Goal: Transaction & Acquisition: Download file/media

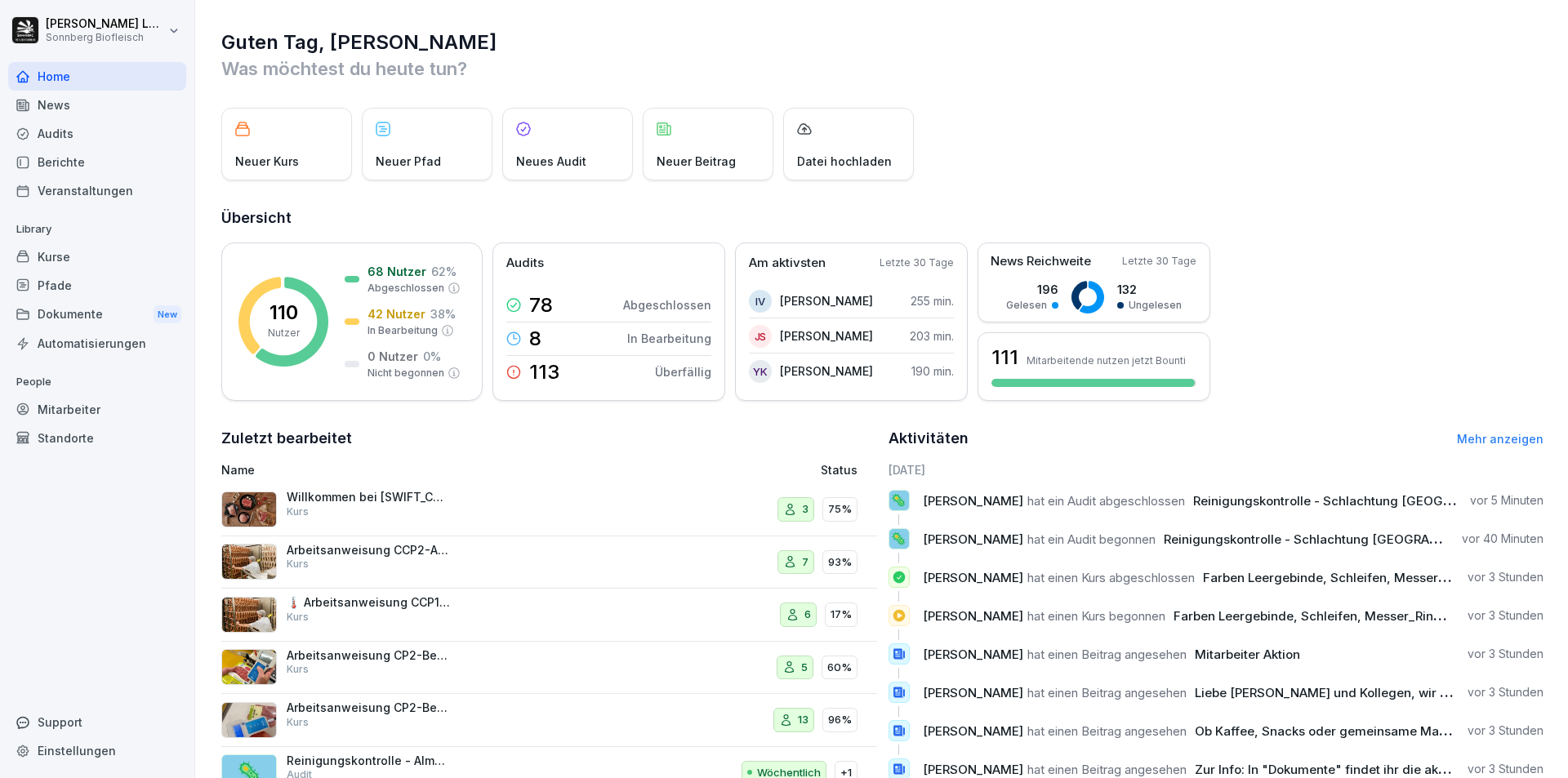
click at [85, 139] on div "Audits" at bounding box center [97, 133] width 178 height 28
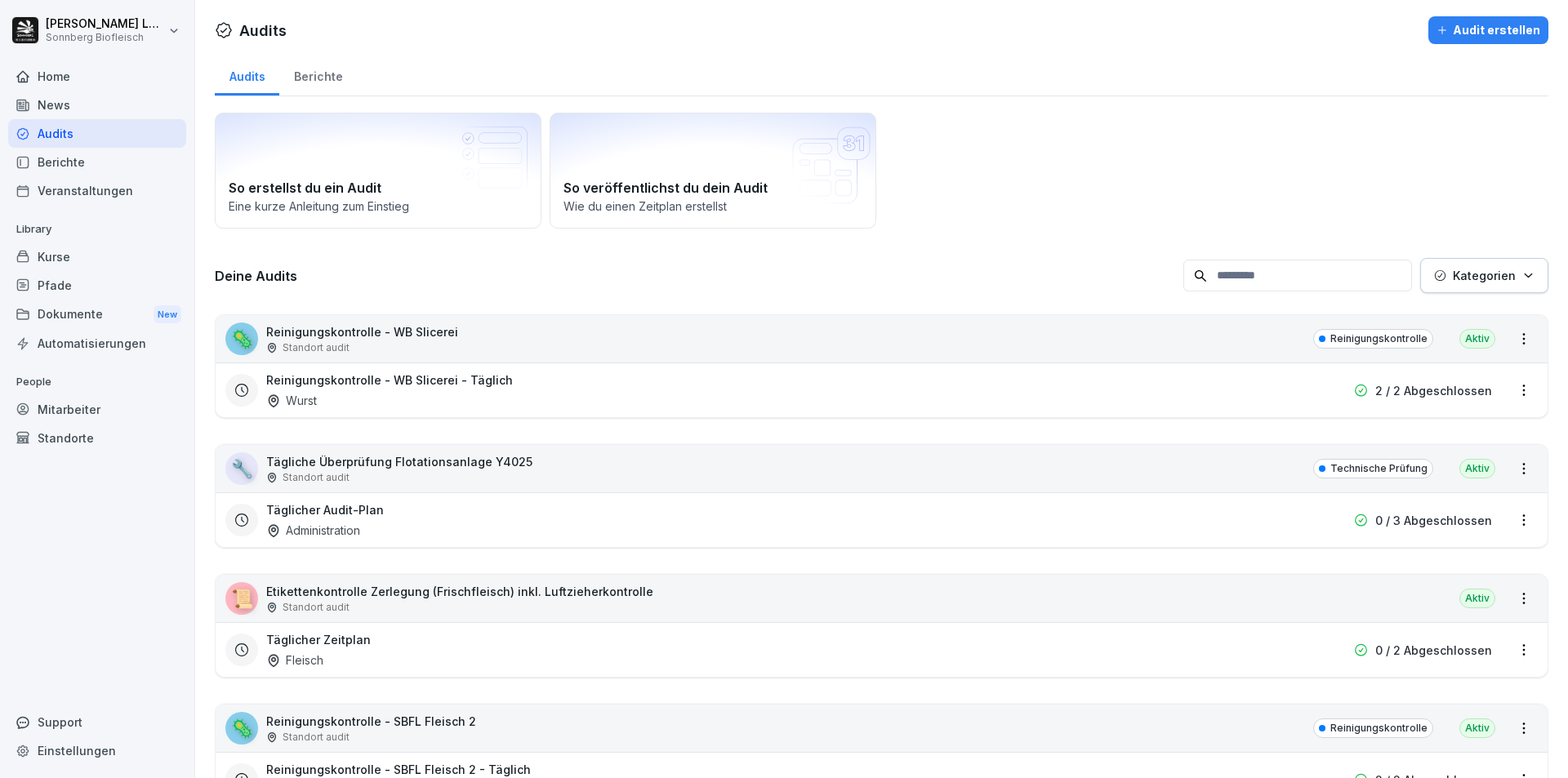
click at [1332, 277] on input at bounding box center [1298, 275] width 229 height 32
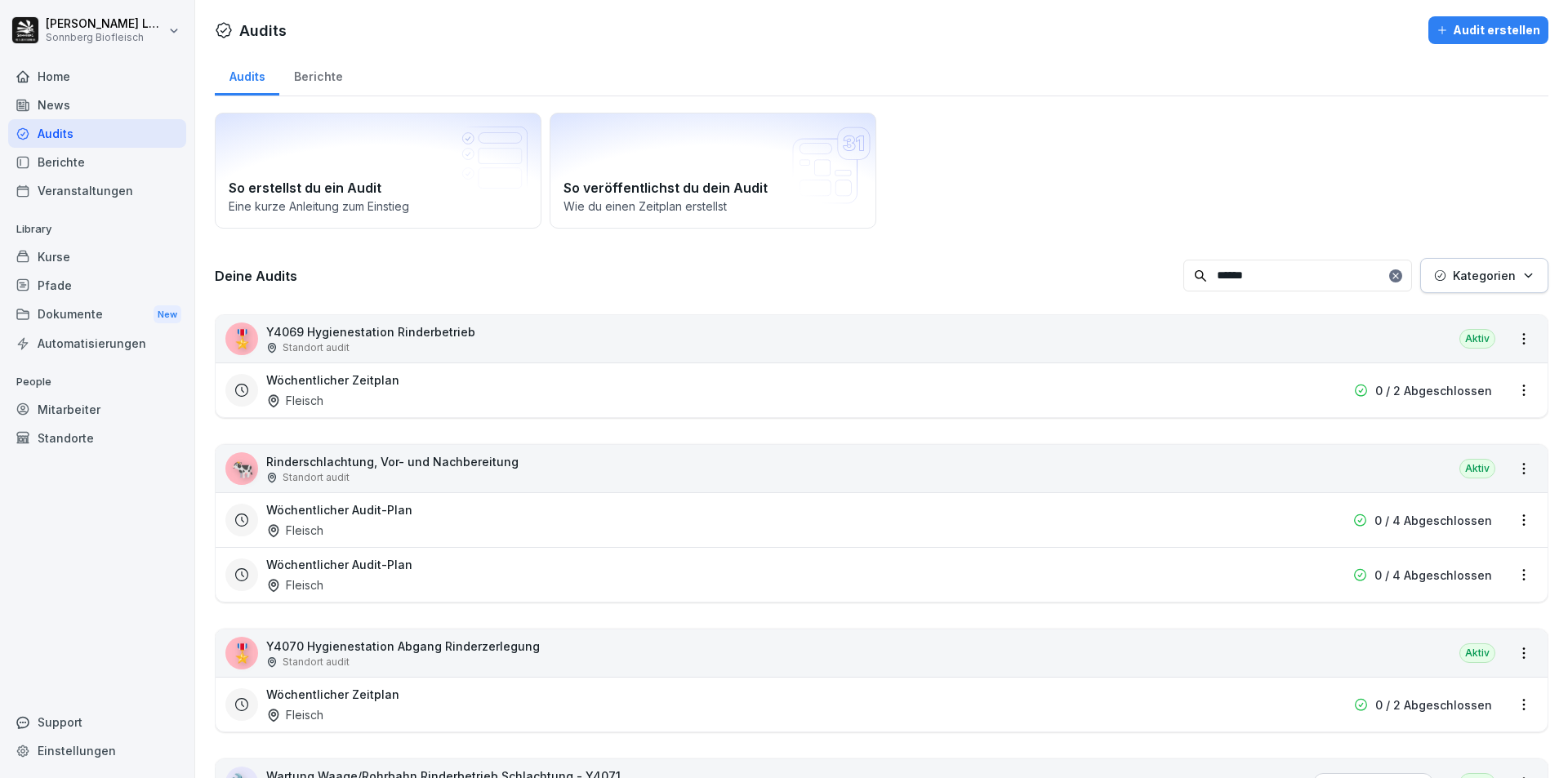
drag, startPoint x: 1238, startPoint y: 280, endPoint x: 1155, endPoint y: 283, distance: 83.1
click at [1155, 283] on div "Deine Audits ****** Kategorien" at bounding box center [881, 275] width 1334 height 35
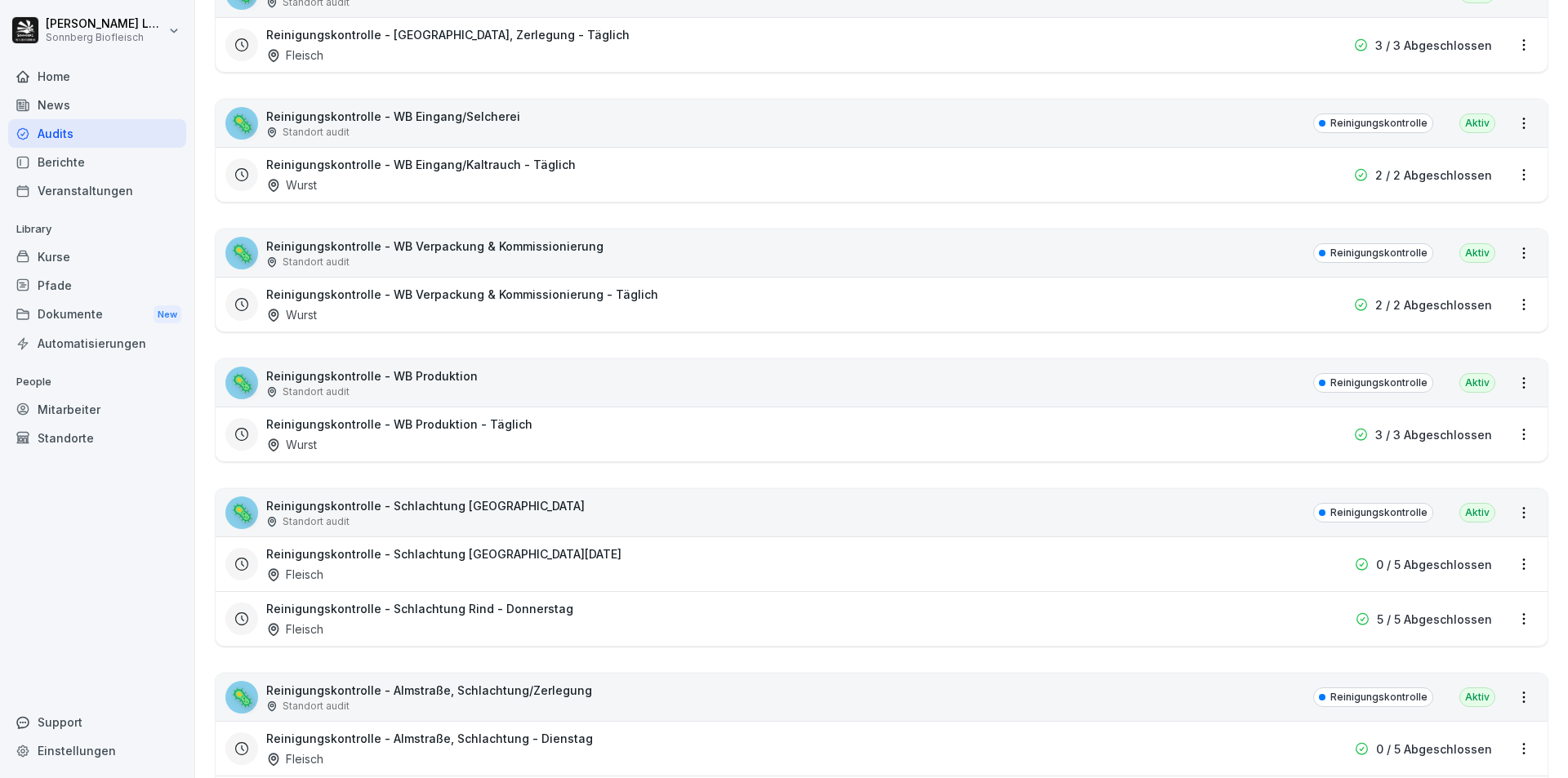
scroll to position [1044, 0]
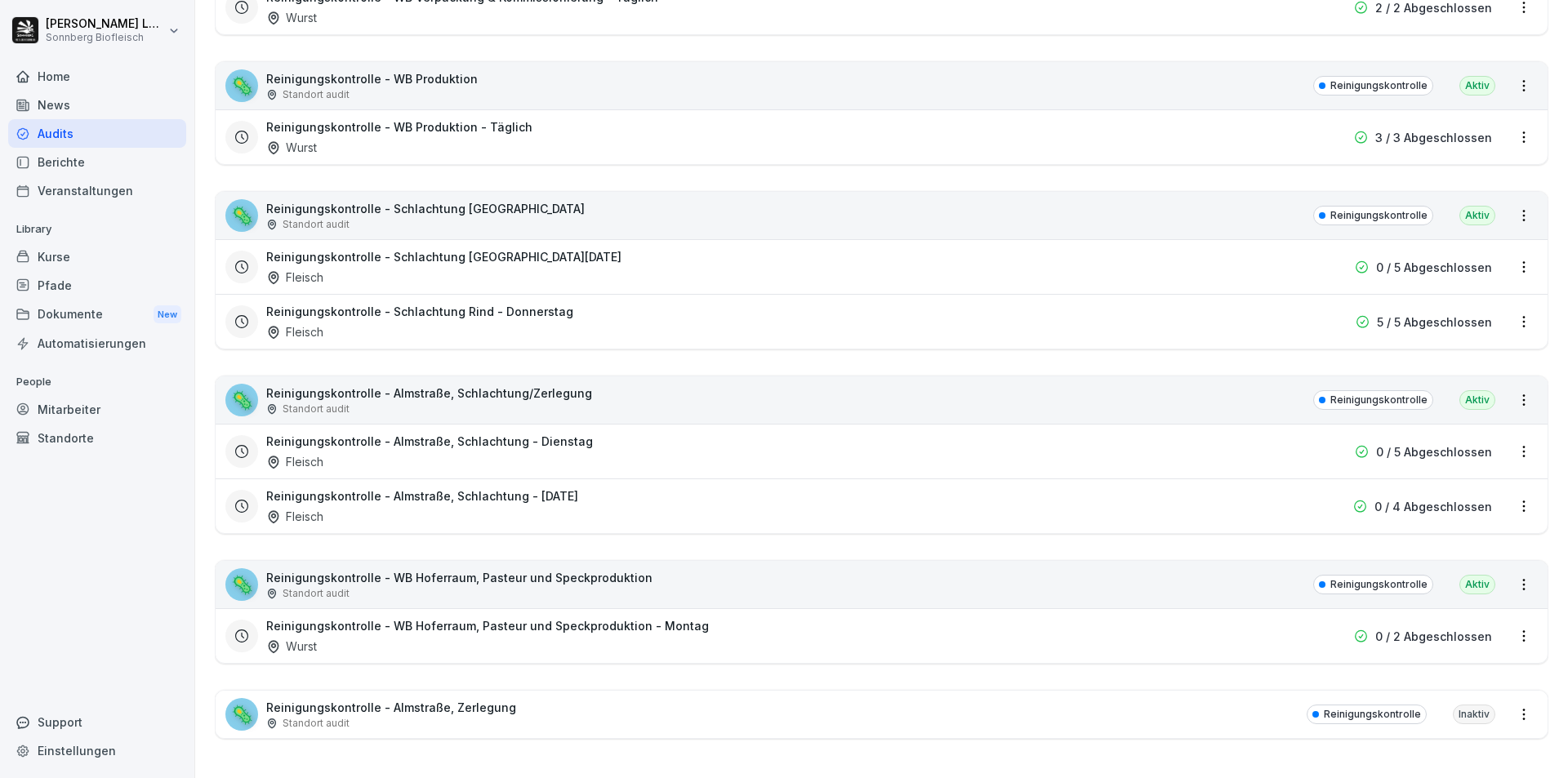
type input "**********"
click at [865, 199] on div "🦠 Reinigungskontrolle - Schlachtung Rind Standort audit Reinigungskontrolle Akt…" at bounding box center [881, 216] width 1332 height 48
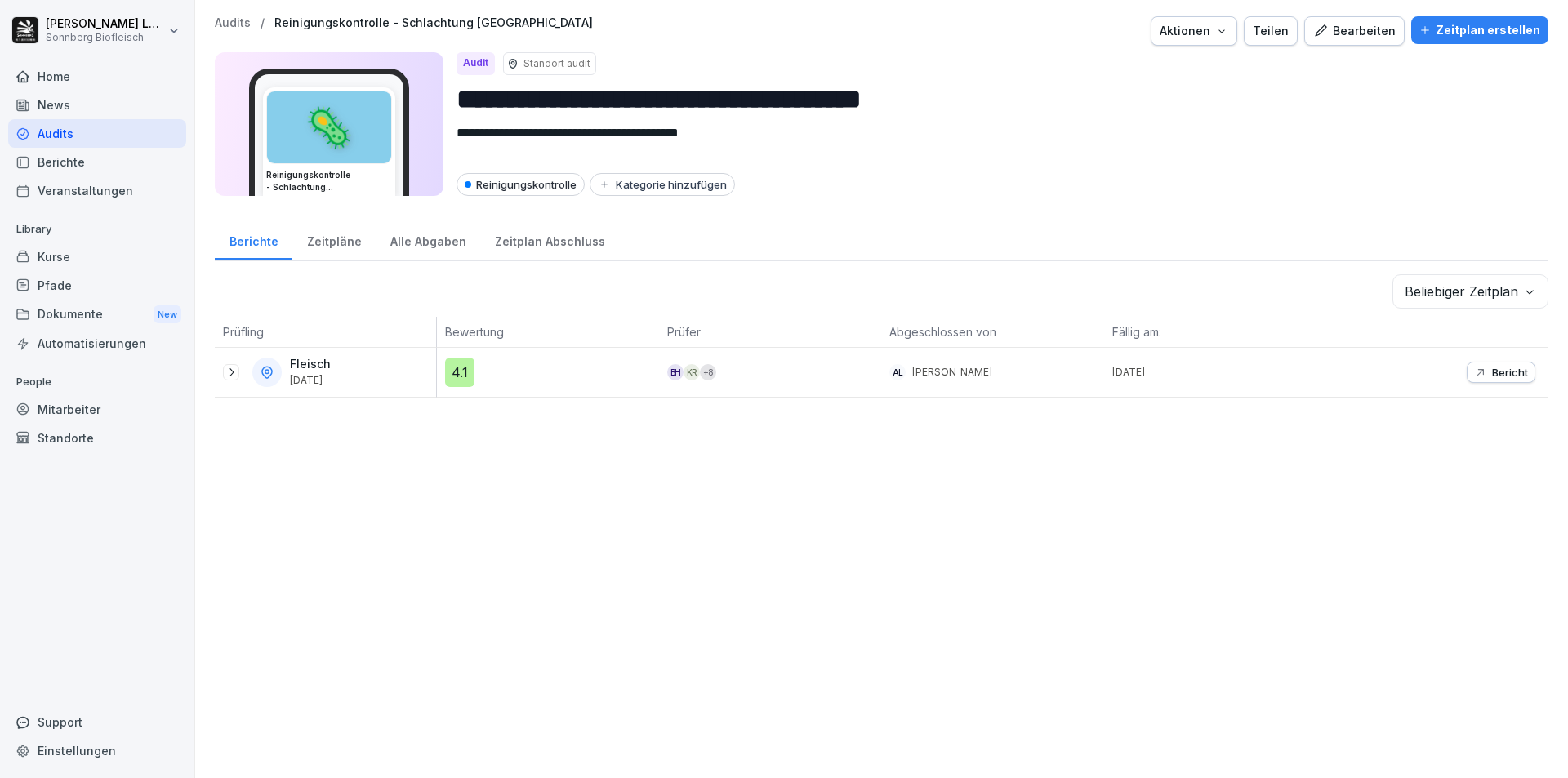
click at [230, 370] on icon at bounding box center [231, 372] width 13 height 13
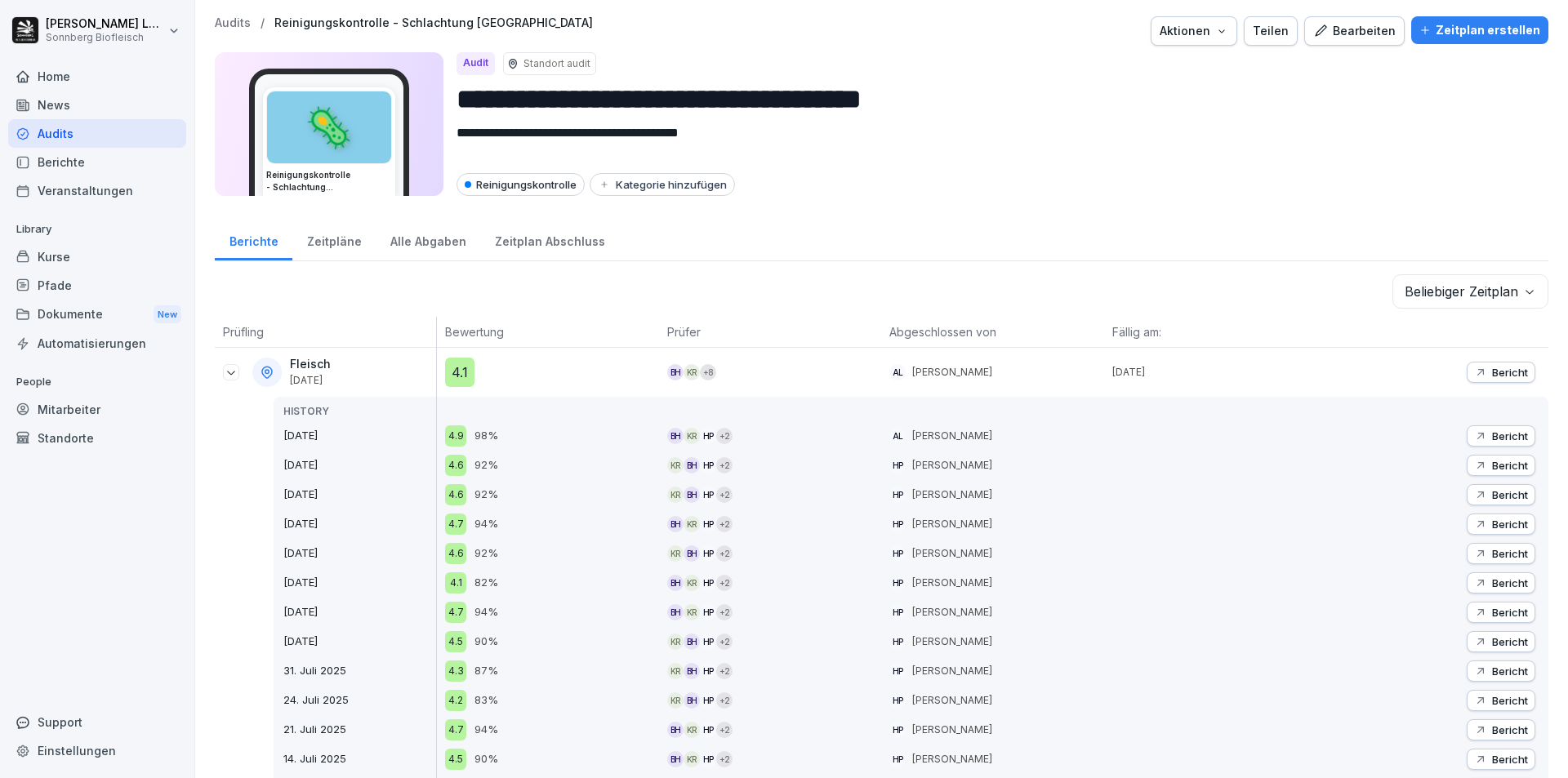
click at [1492, 370] on p "Bericht" at bounding box center [1510, 372] width 36 height 13
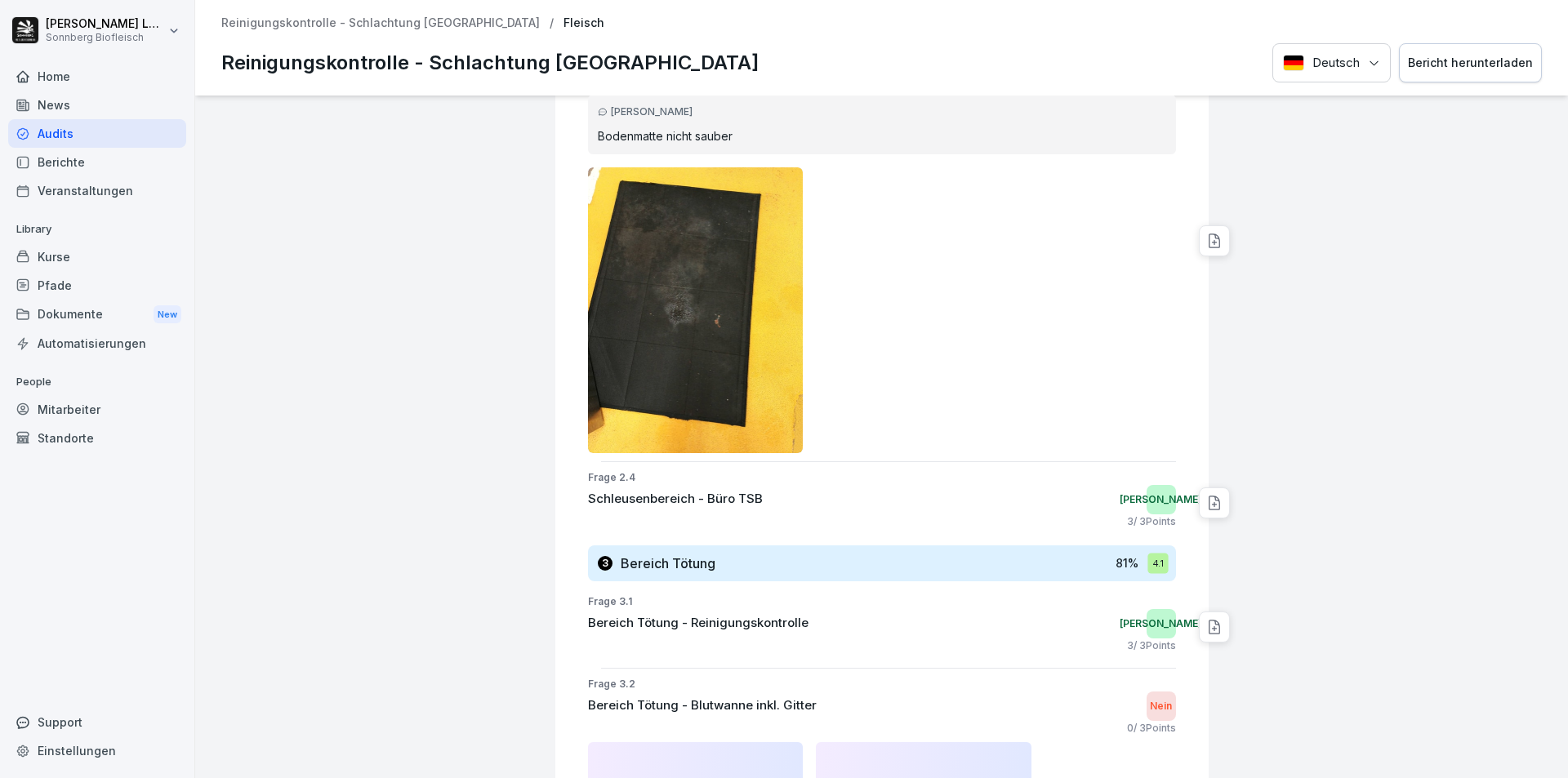
scroll to position [1633, 0]
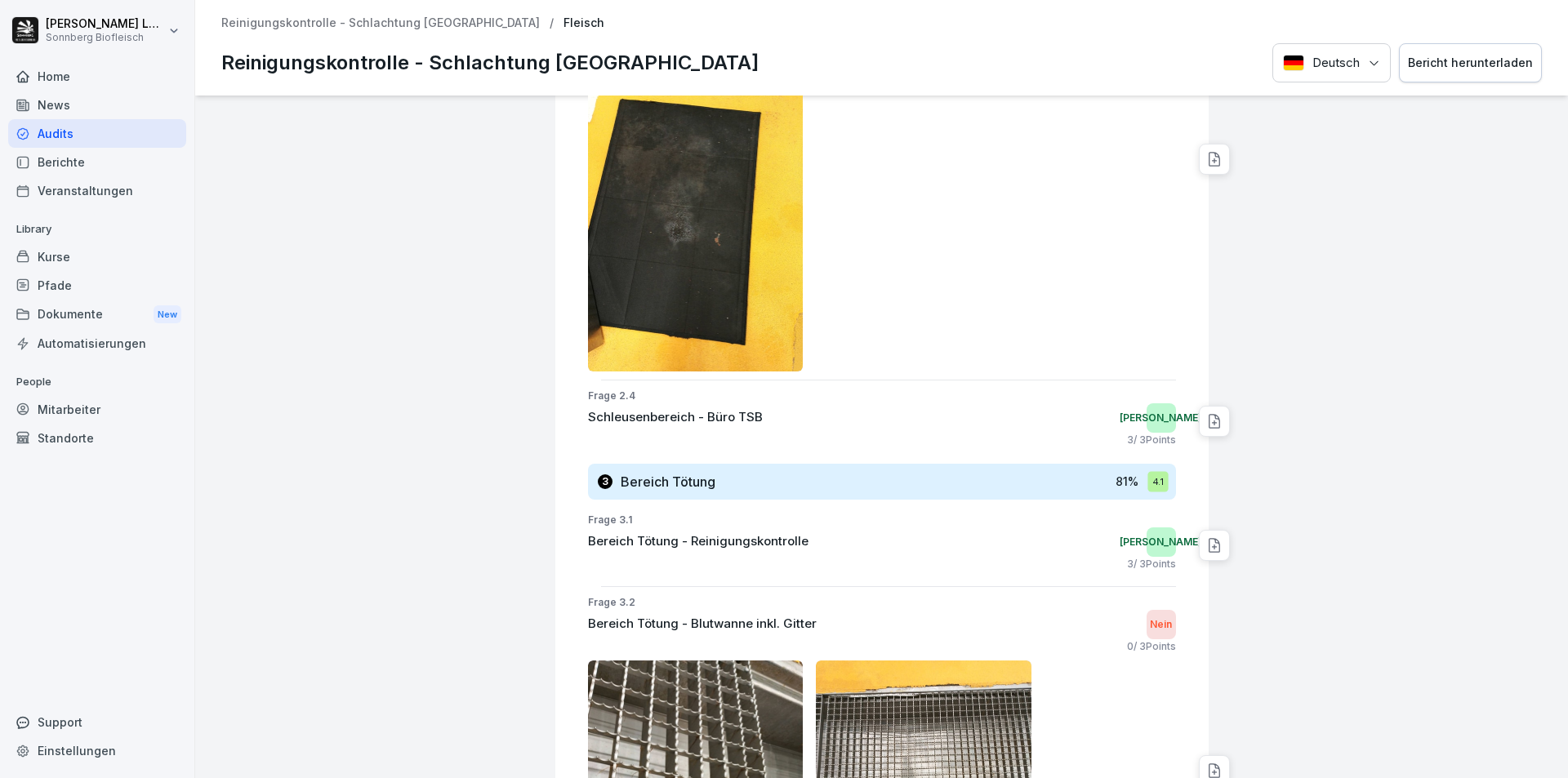
click at [1461, 56] on div "Bericht herunterladen" at bounding box center [1470, 62] width 125 height 18
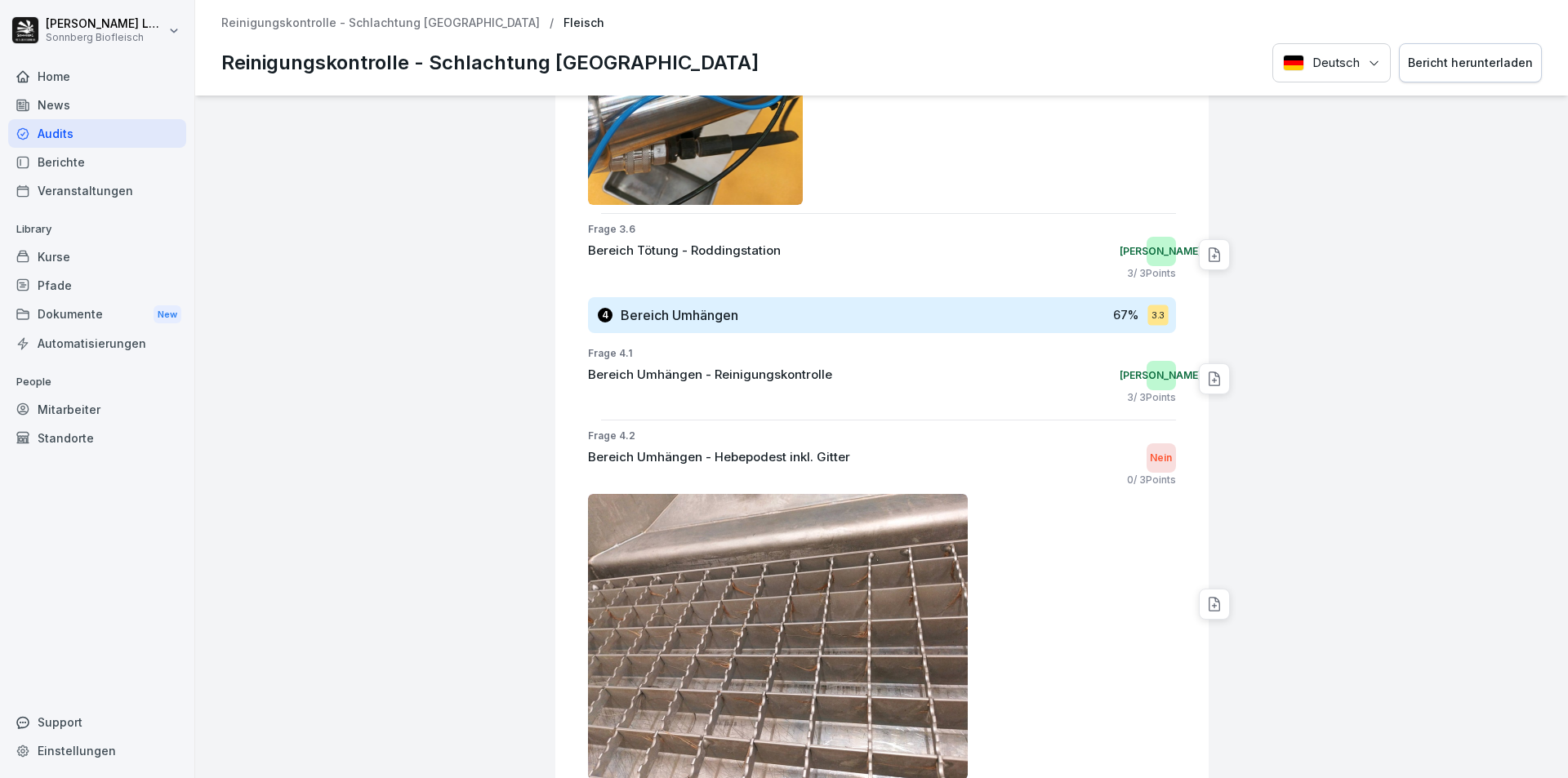
scroll to position [3429, 0]
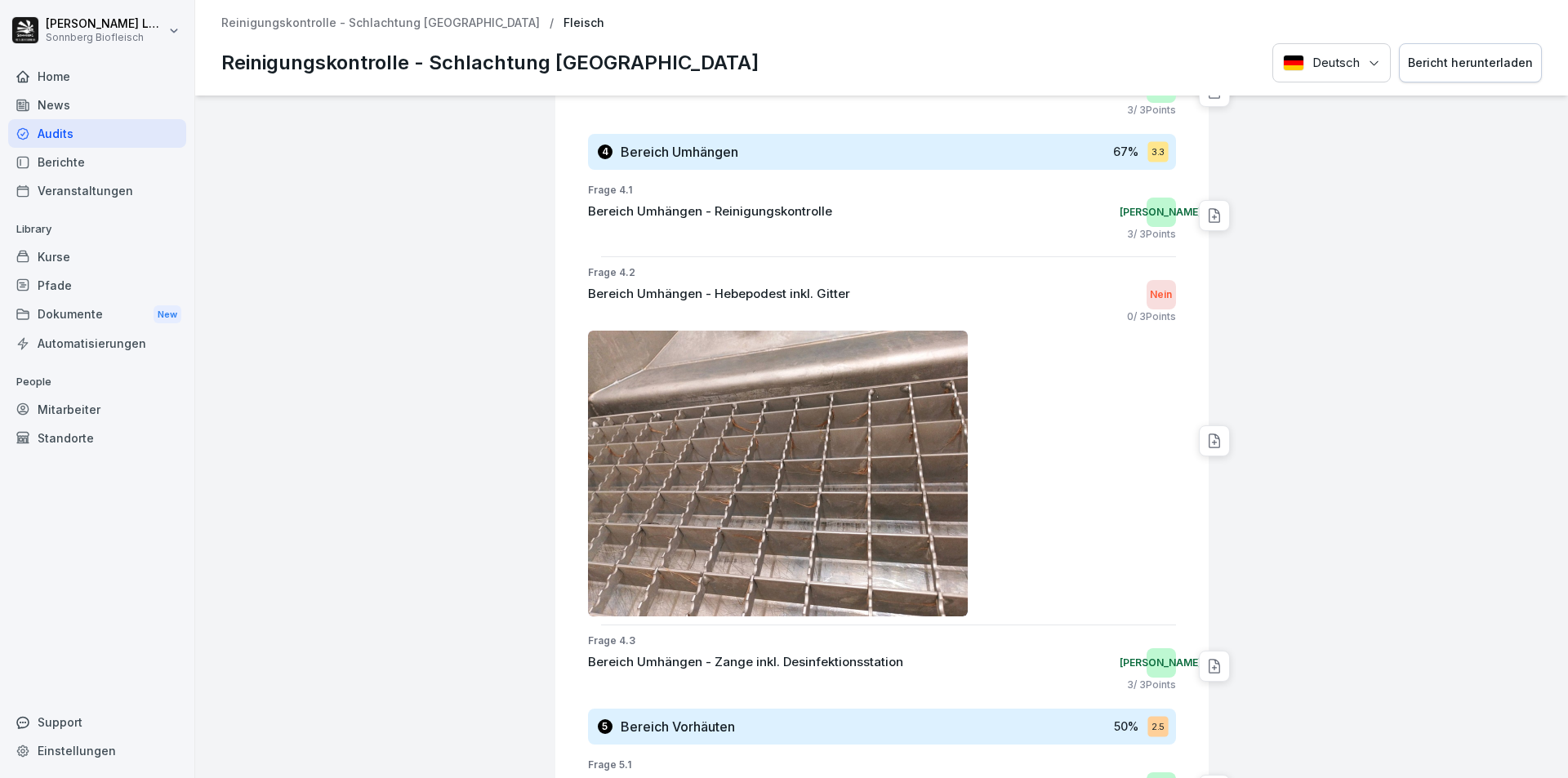
drag, startPoint x: 872, startPoint y: 533, endPoint x: 1275, endPoint y: 508, distance: 403.8
click at [1273, 508] on div at bounding box center [1389, 733] width 345 height 8132
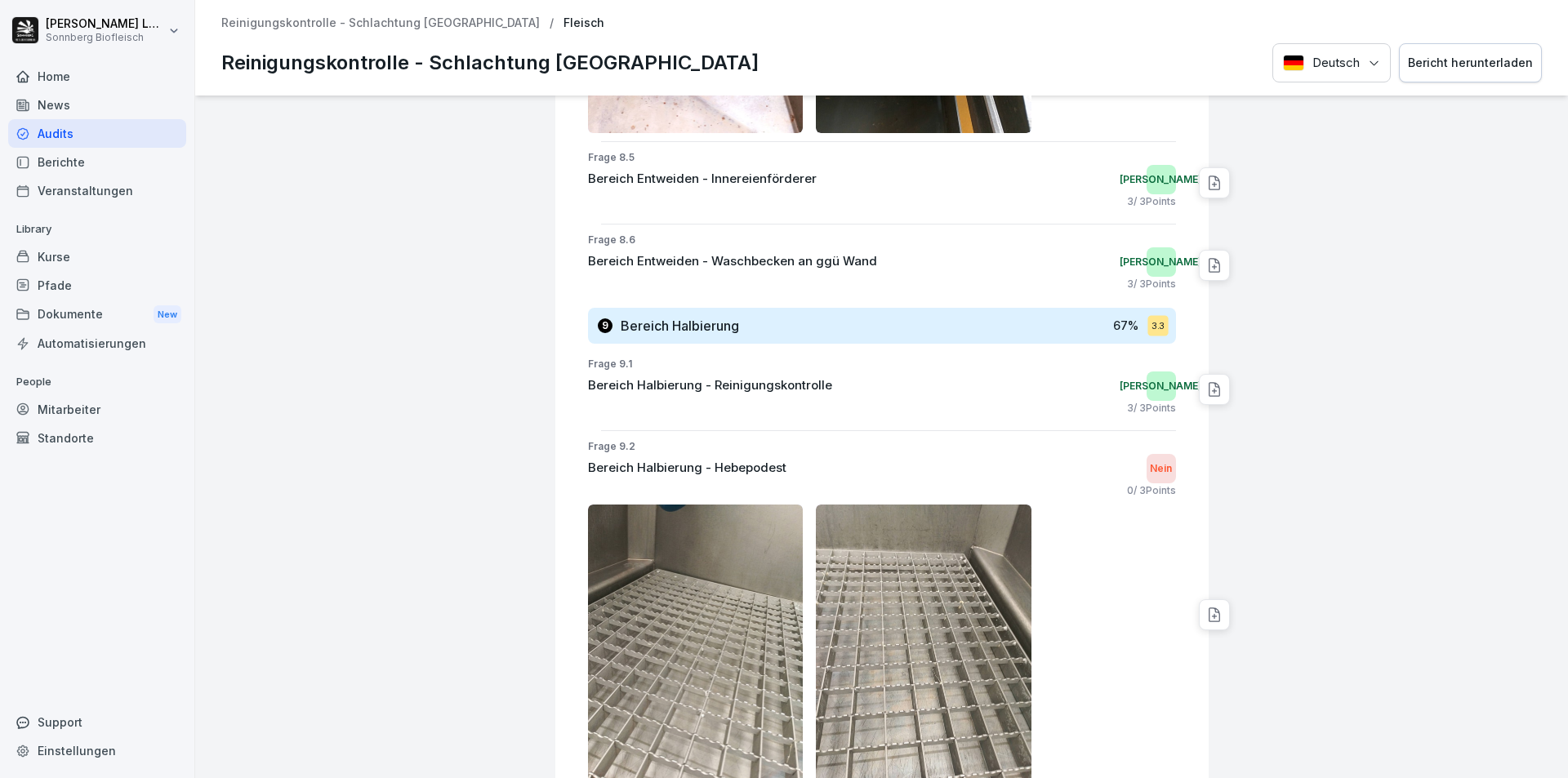
scroll to position [6858, 0]
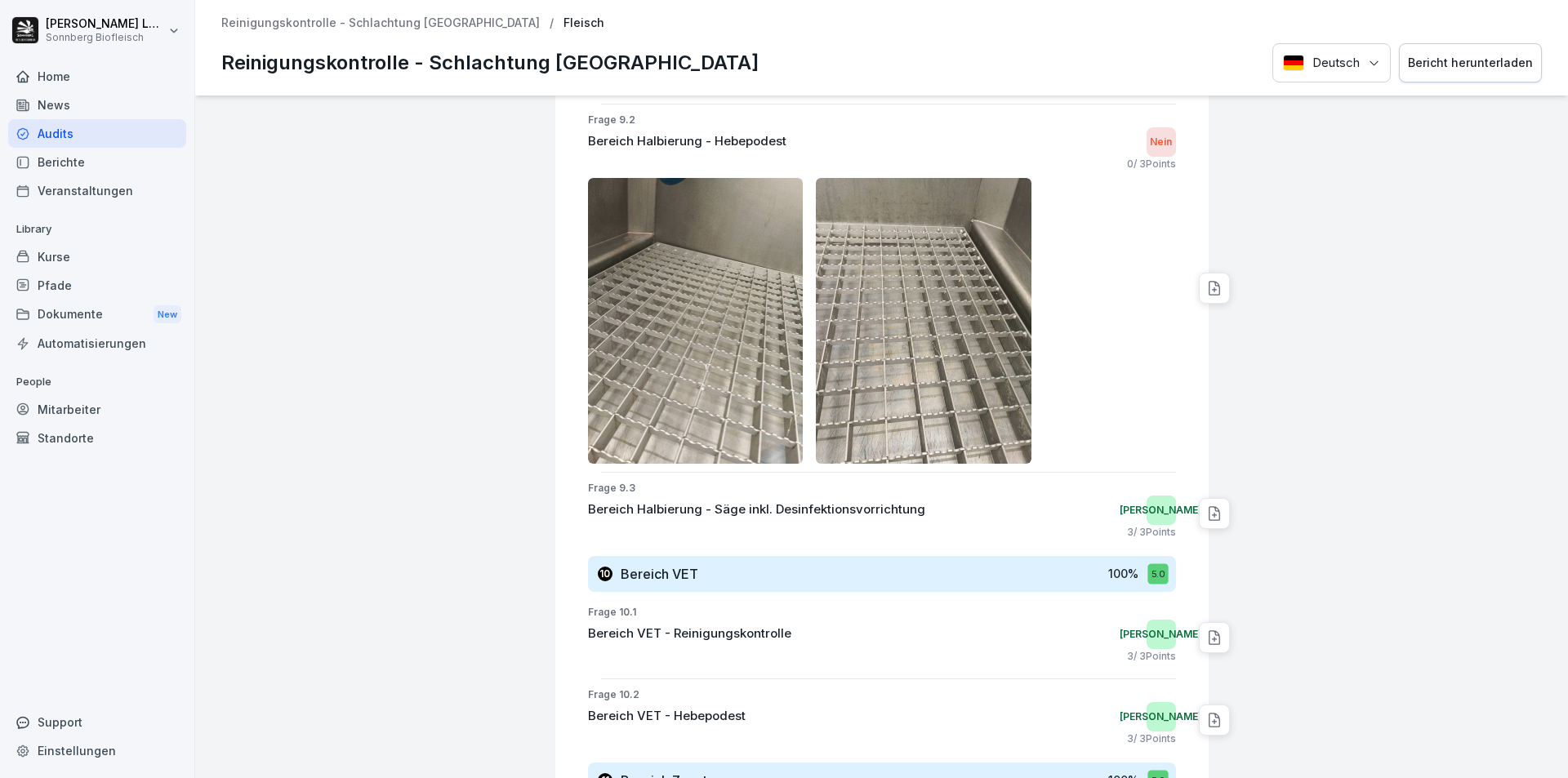
click at [925, 333] on img at bounding box center [924, 320] width 216 height 286
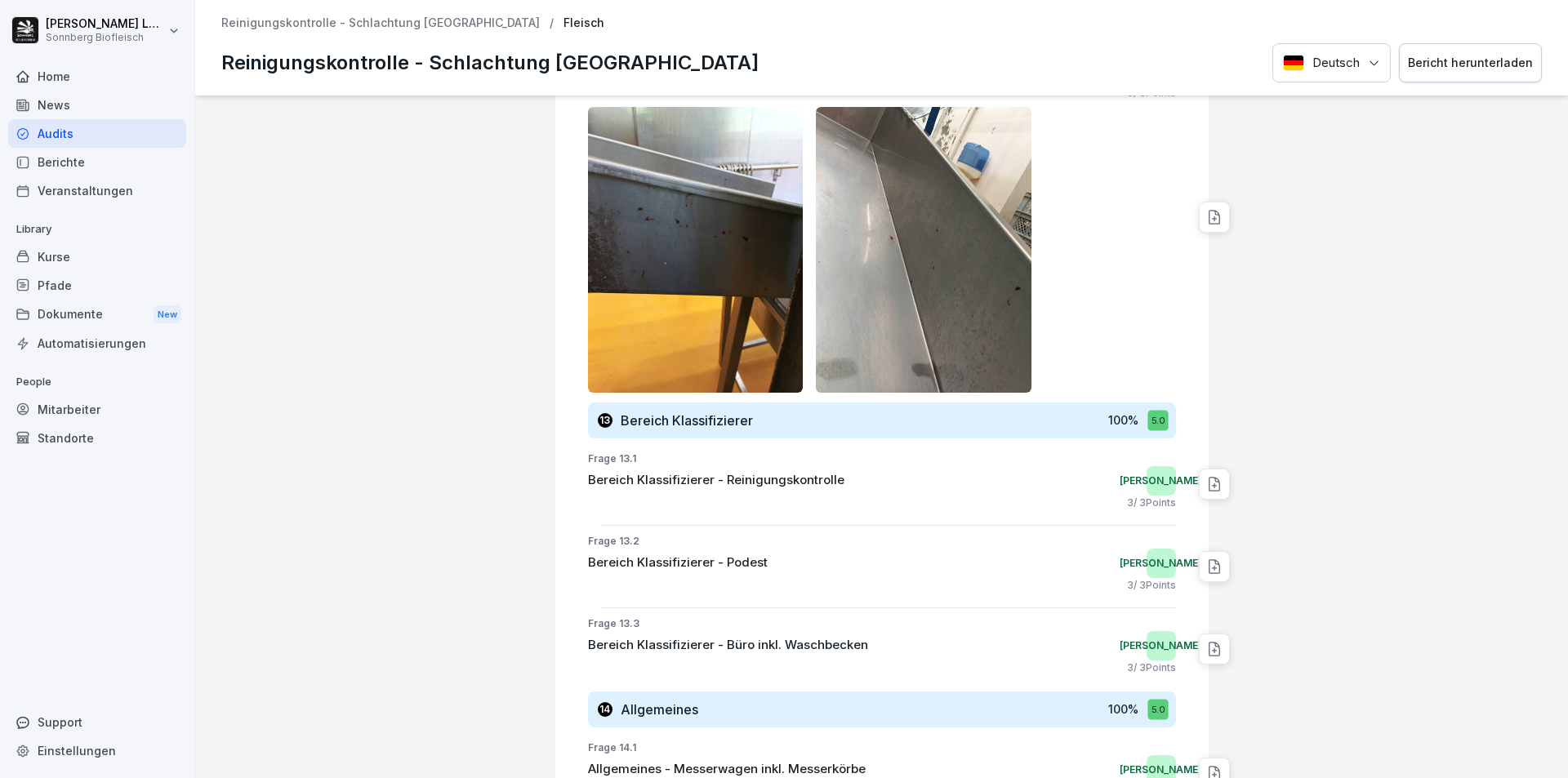
scroll to position [8080, 0]
